Goal: Task Accomplishment & Management: Use online tool/utility

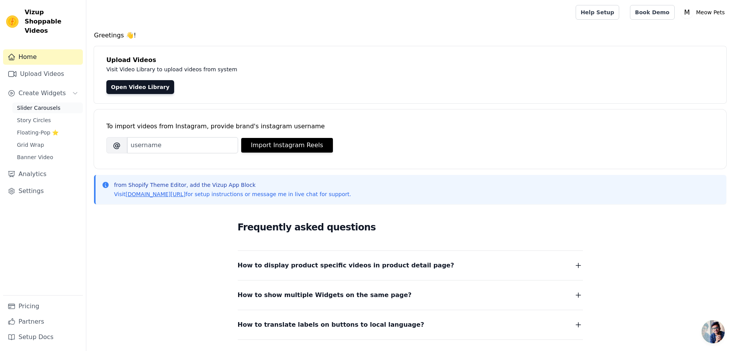
click at [37, 104] on span "Slider Carousels" at bounding box center [39, 108] width 44 height 8
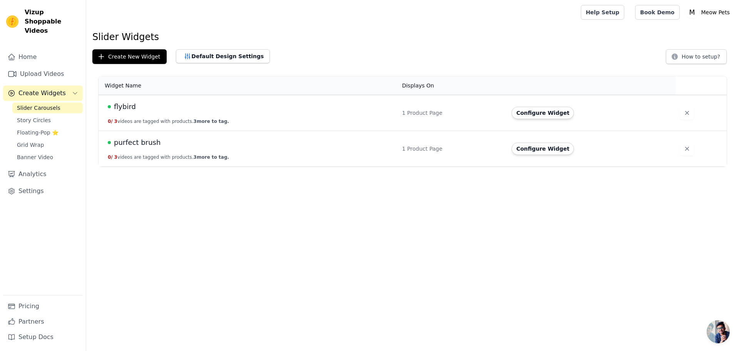
click at [166, 151] on td "purfect brush 0 / 3 videos are tagged with products. 3 more to tag." at bounding box center [248, 149] width 299 height 36
click at [124, 142] on span "purfect brush" at bounding box center [137, 142] width 47 height 11
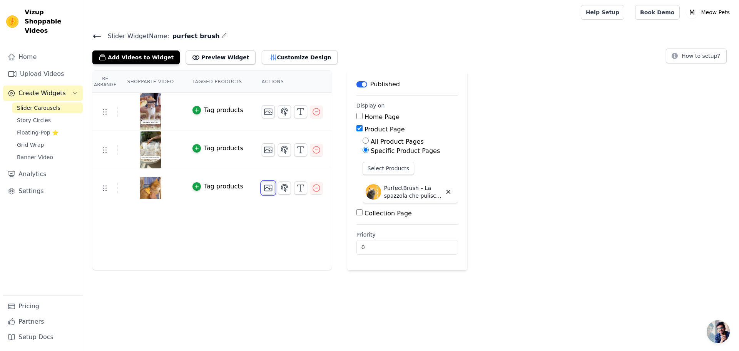
click at [264, 191] on icon "button" at bounding box center [268, 187] width 9 height 9
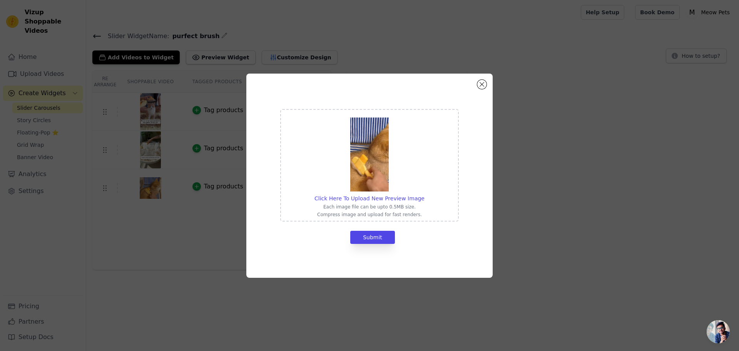
click at [363, 175] on img at bounding box center [369, 154] width 39 height 74
click at [424, 194] on input "Click Here To Upload New Preview Image Each image file can be upto 0.5MB size. …" at bounding box center [424, 194] width 0 height 0
click at [154, 185] on div "Click Here To Upload New Preview Image Each image file can be upto 0.5MB size. …" at bounding box center [369, 175] width 715 height 229
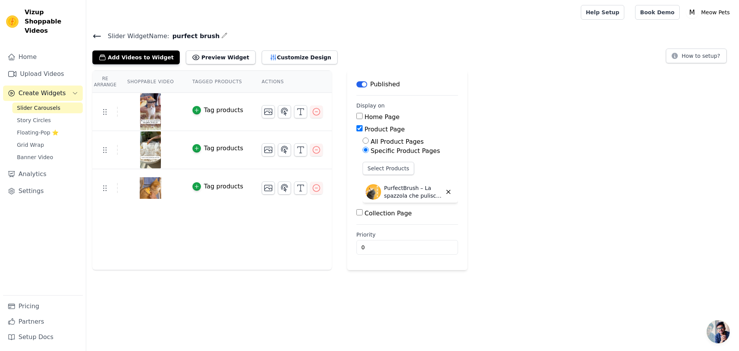
click at [149, 187] on img at bounding box center [151, 187] width 22 height 37
drag, startPoint x: 149, startPoint y: 187, endPoint x: 144, endPoint y: 187, distance: 4.6
click at [144, 187] on img at bounding box center [151, 187] width 22 height 37
